Goal: Task Accomplishment & Management: Complete application form

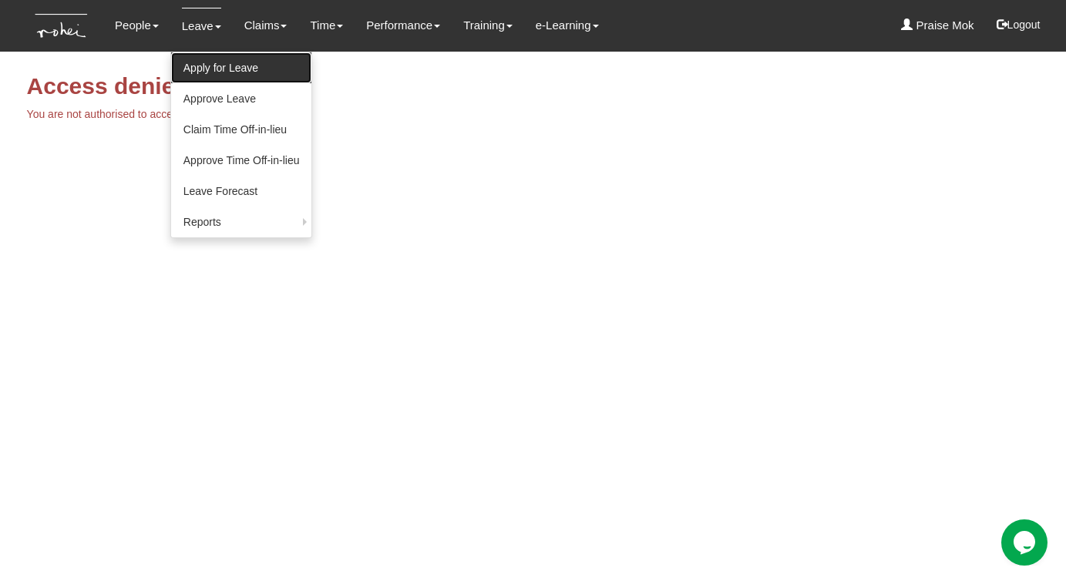
click at [193, 65] on link "Apply for Leave" at bounding box center [241, 67] width 141 height 31
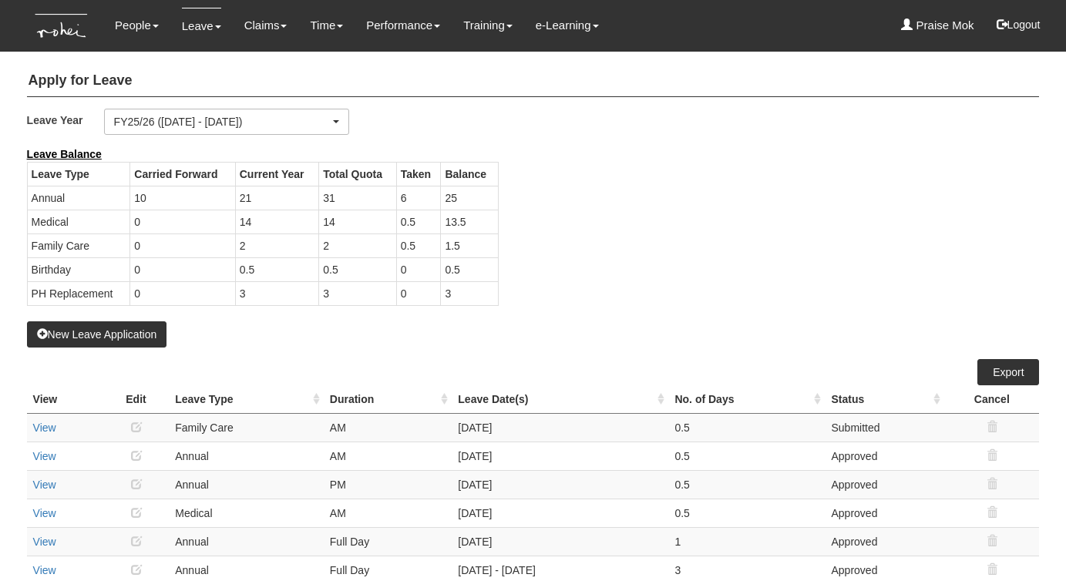
select select "50"
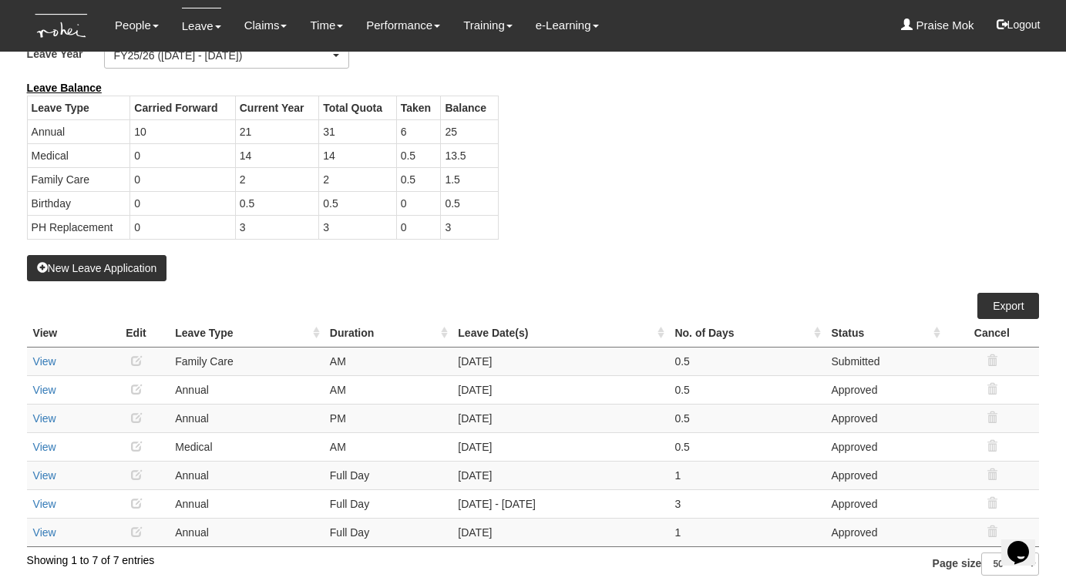
scroll to position [72, 0]
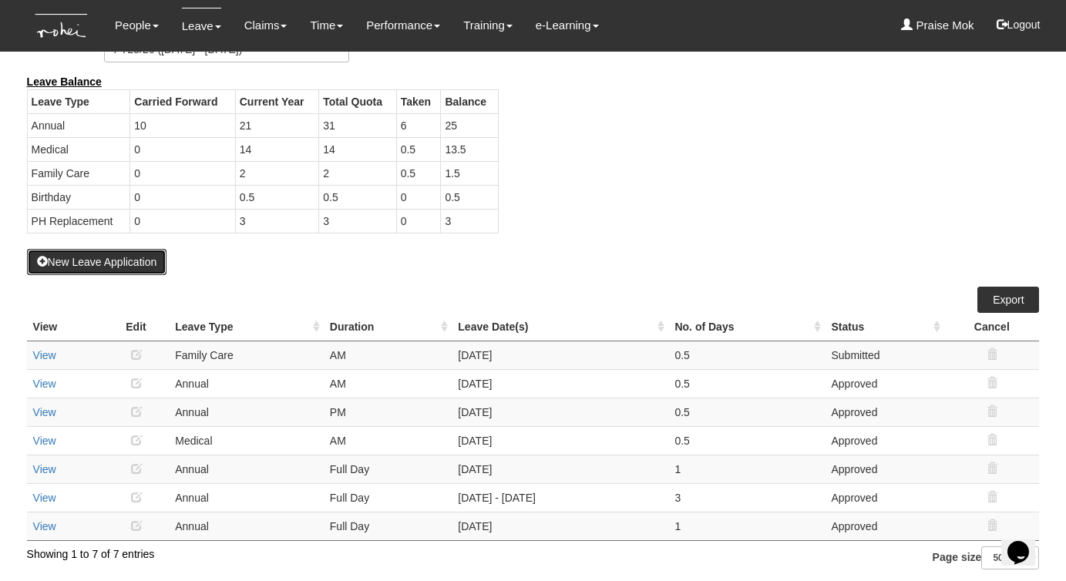
click at [146, 260] on button "New Leave Application" at bounding box center [97, 262] width 140 height 26
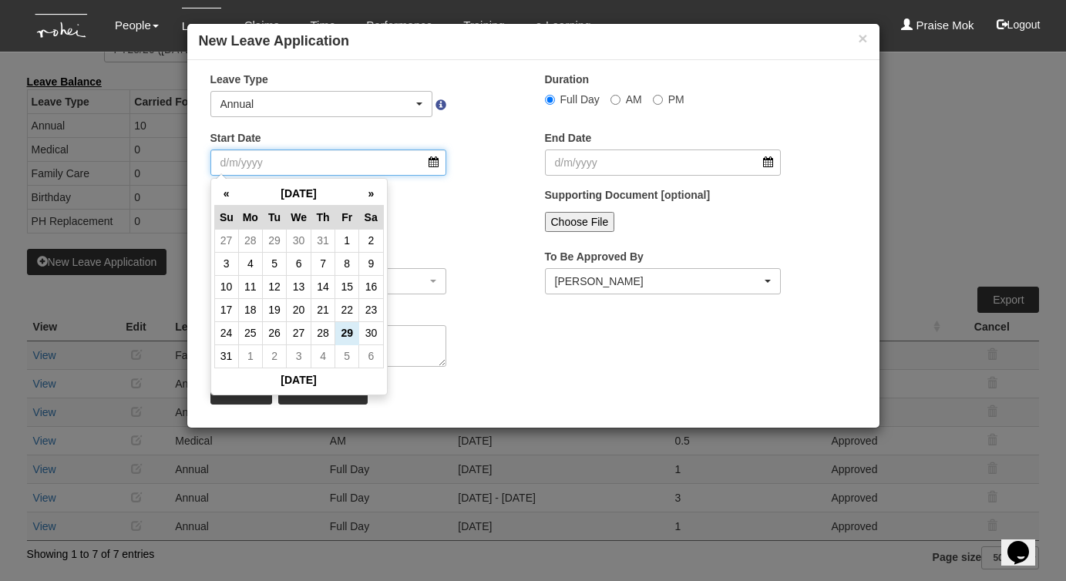
click at [431, 159] on input "Start Date" at bounding box center [328, 162] width 237 height 26
click at [268, 335] on td "26" at bounding box center [275, 332] width 24 height 23
type input "[DATE]"
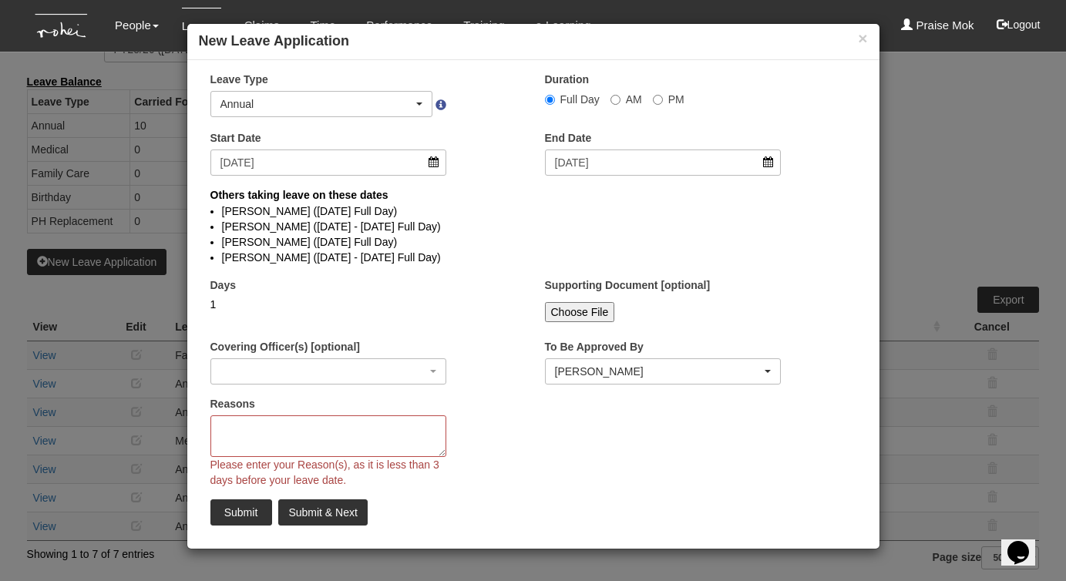
select select
click at [421, 105] on span "button" at bounding box center [419, 103] width 6 height 3
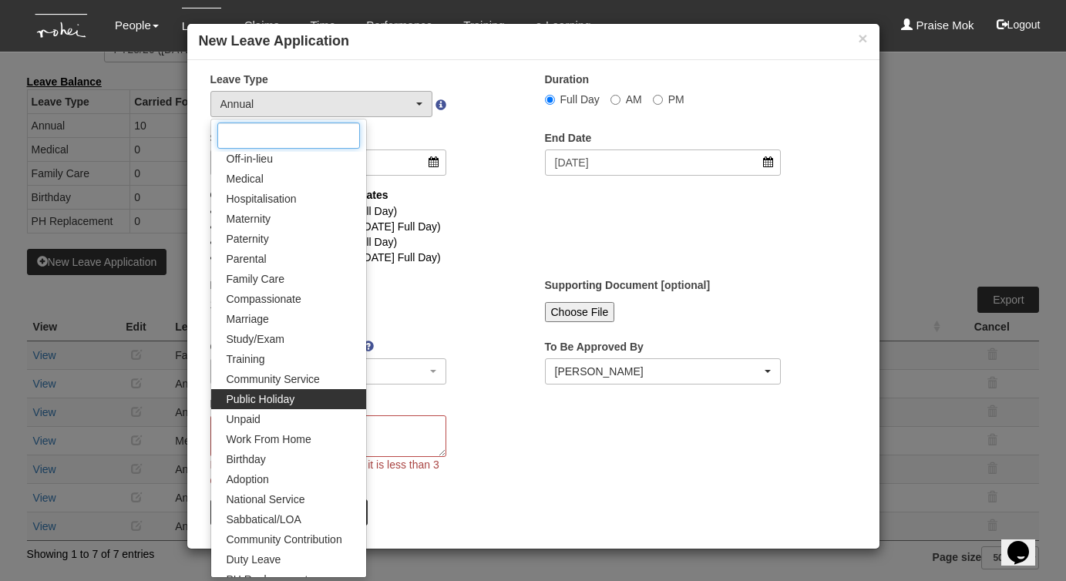
scroll to position [55, 0]
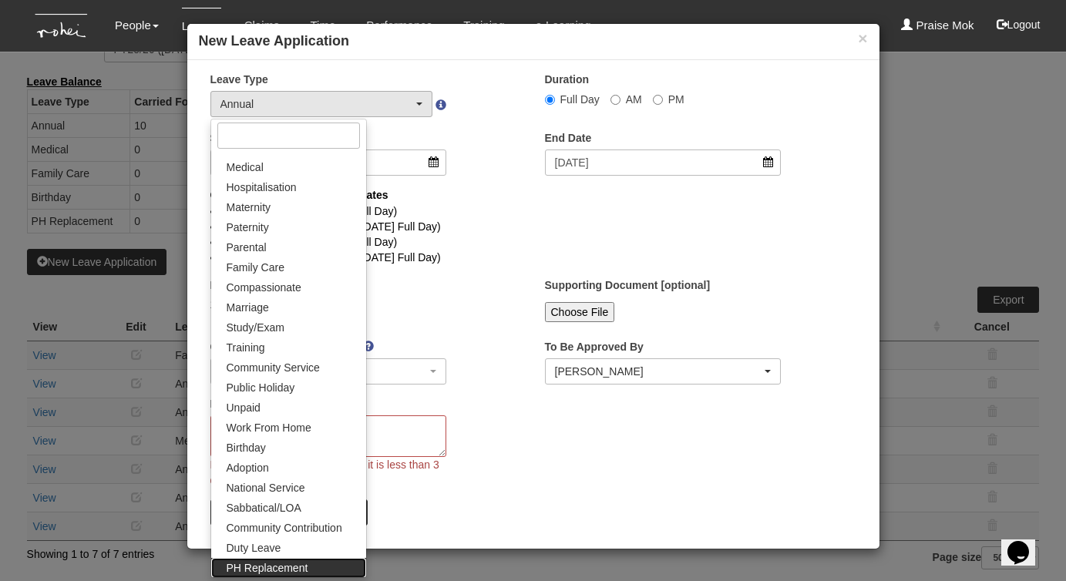
click at [274, 569] on span "PH Replacement" at bounding box center [268, 567] width 82 height 15
select select "26"
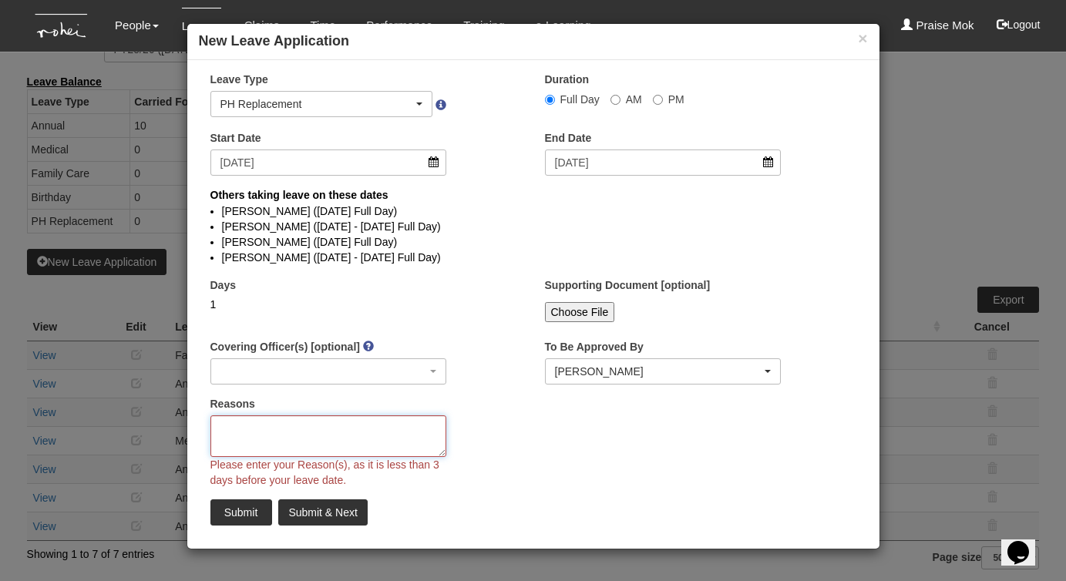
click at [234, 432] on textarea "Reasons" at bounding box center [328, 436] width 237 height 42
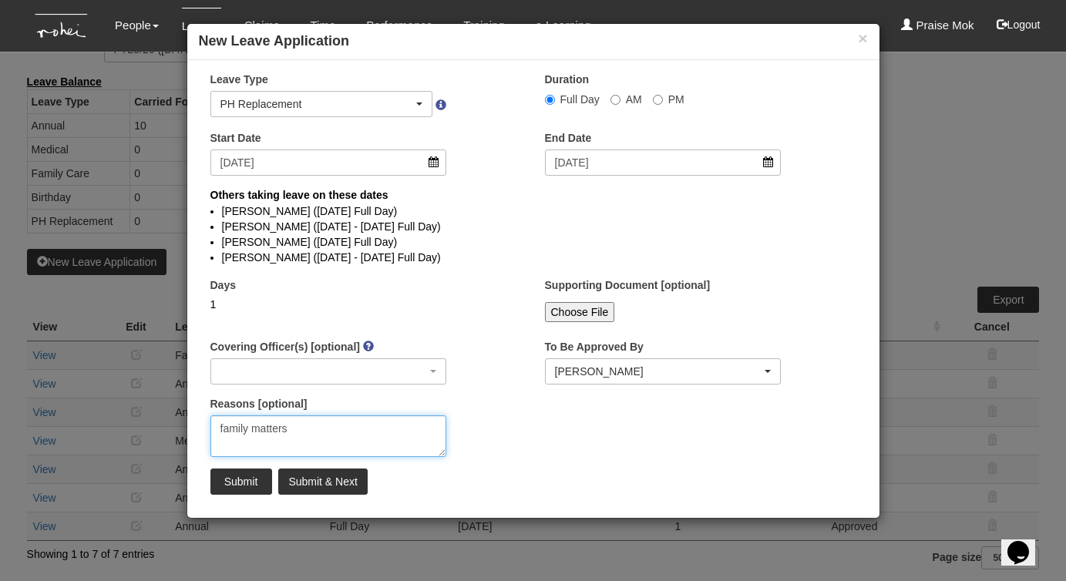
click at [227, 427] on textarea "family matters" at bounding box center [328, 436] width 237 height 42
type textarea "personal matters"
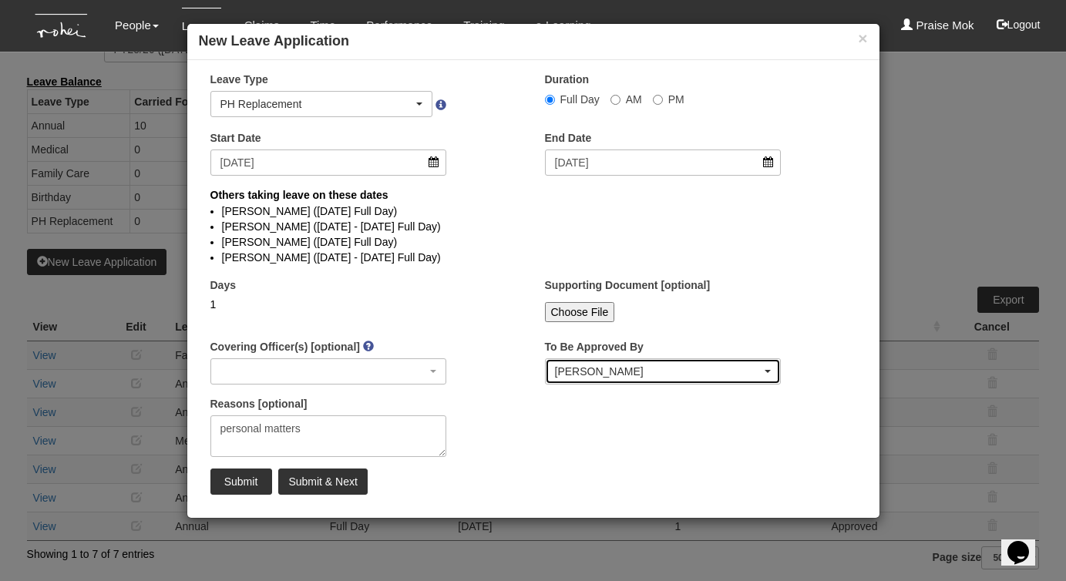
click at [584, 374] on div "[PERSON_NAME]" at bounding box center [658, 371] width 207 height 15
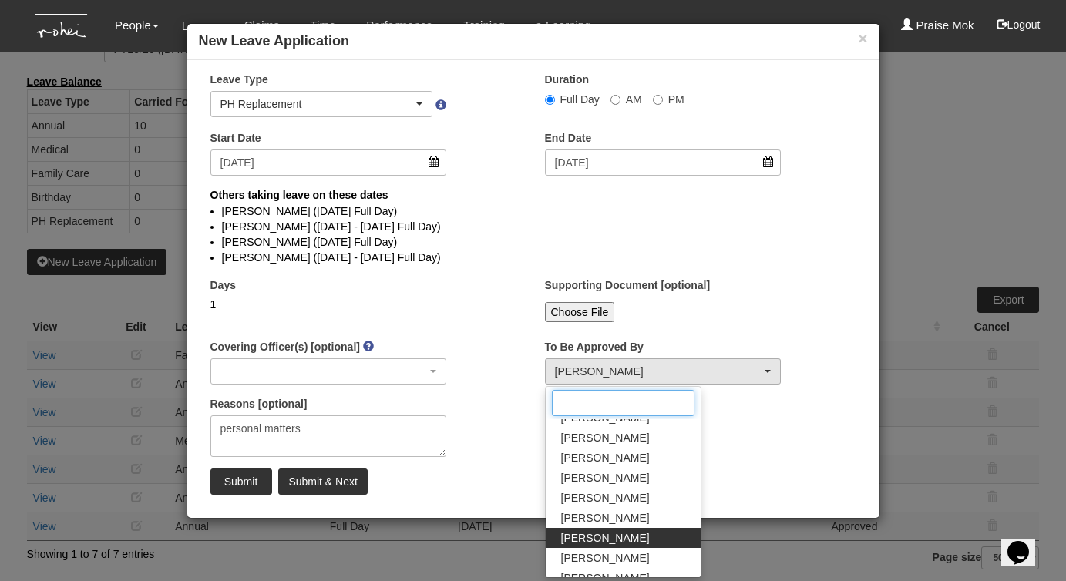
scroll to position [144, 0]
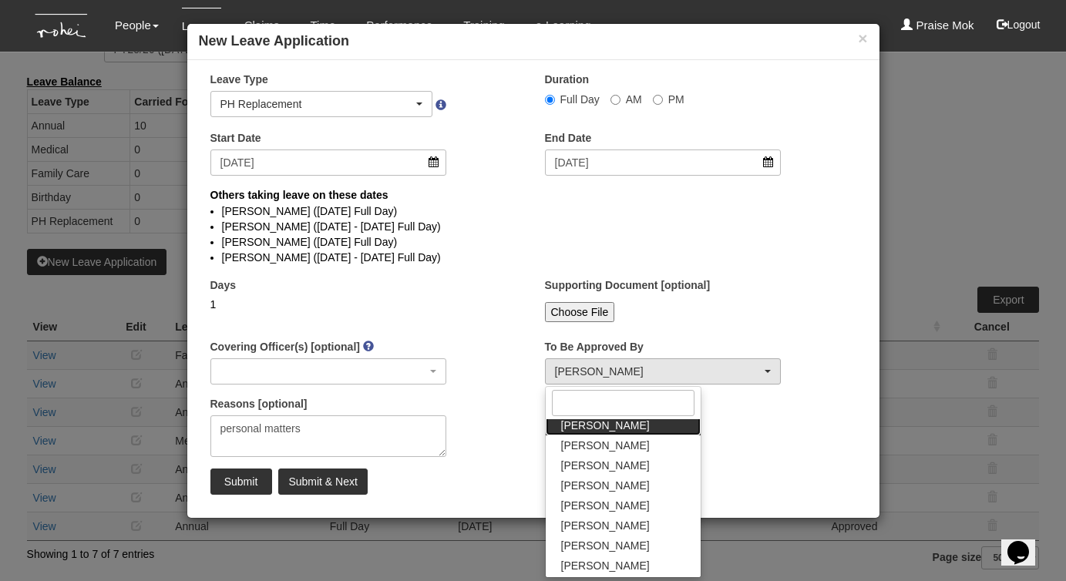
click at [580, 426] on span "[PERSON_NAME]" at bounding box center [605, 425] width 89 height 15
select select "4501bef8-d380-4b60-ac98-9fc585202088"
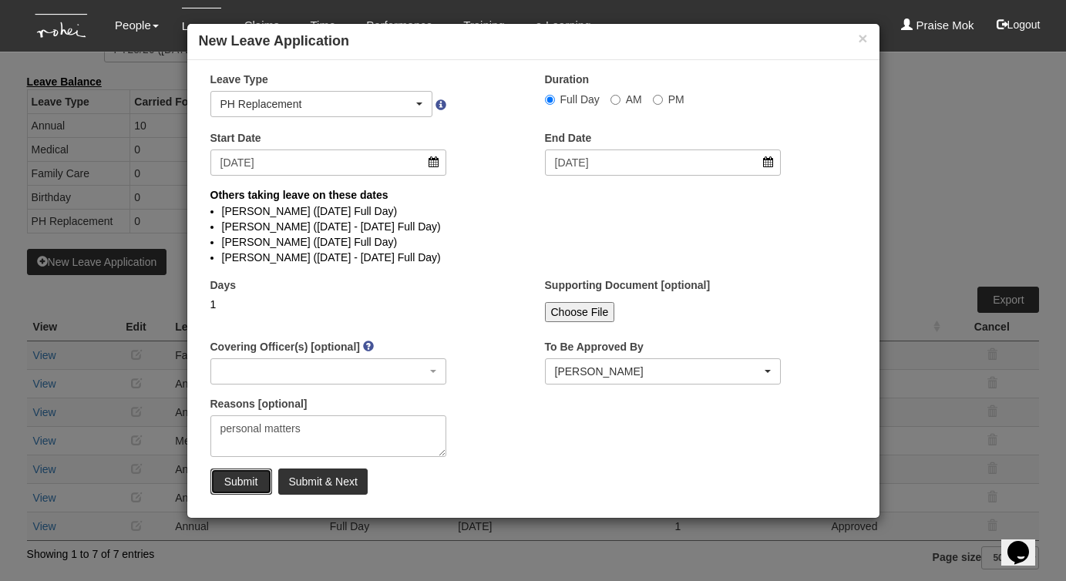
click at [223, 479] on input "Submit" at bounding box center [241, 481] width 62 height 26
select select "1"
select select
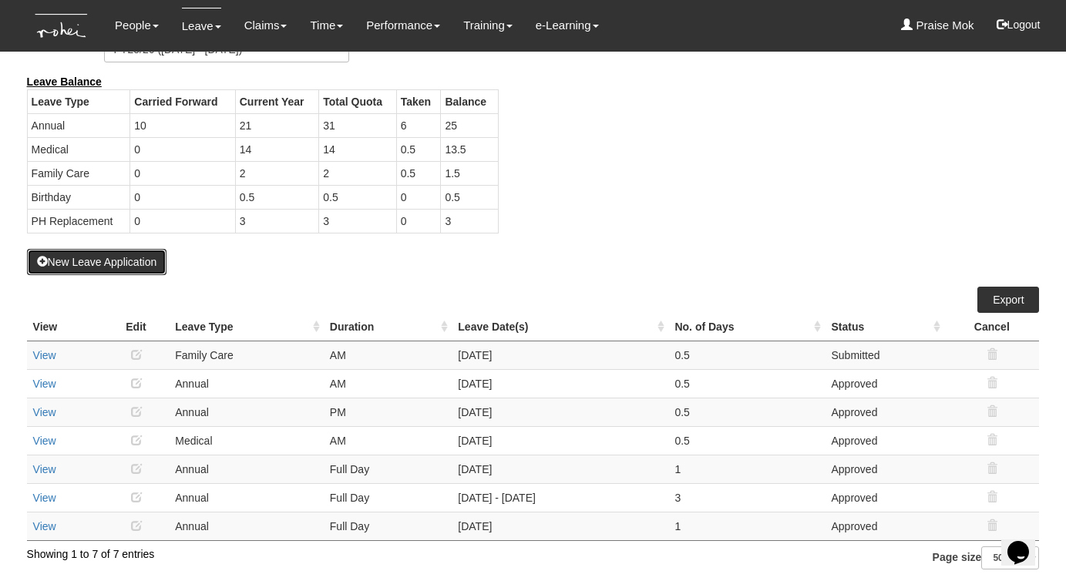
select select "50"
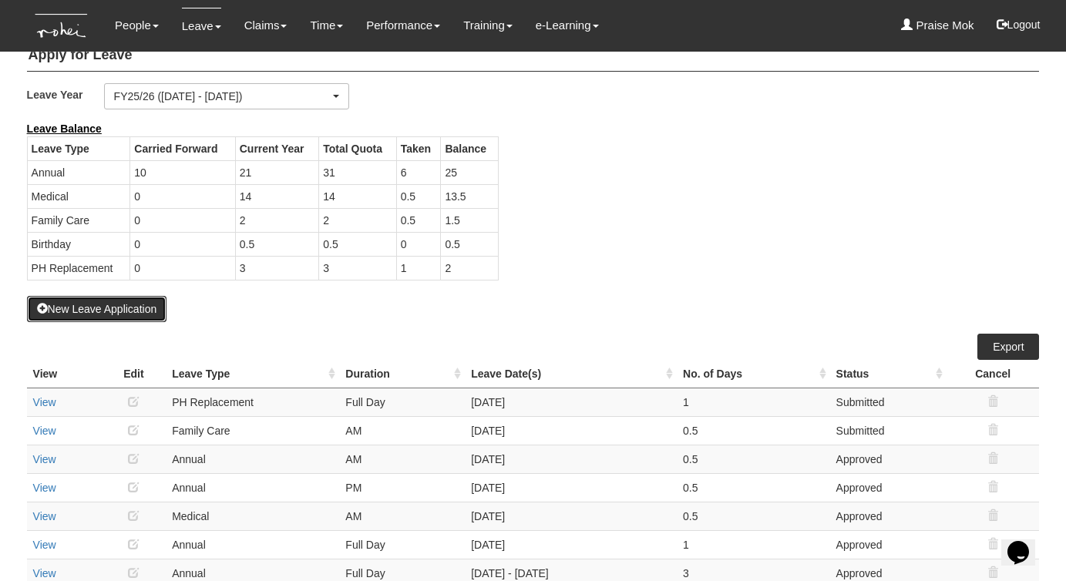
scroll to position [0, 0]
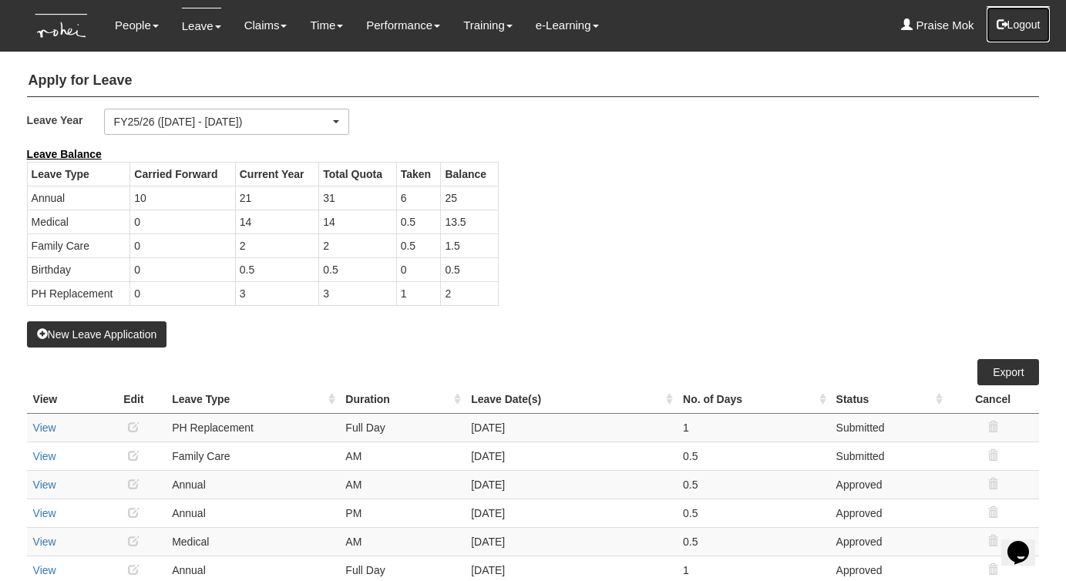
click at [1027, 24] on button "Logout" at bounding box center [1018, 24] width 65 height 37
